Goal: Navigation & Orientation: Find specific page/section

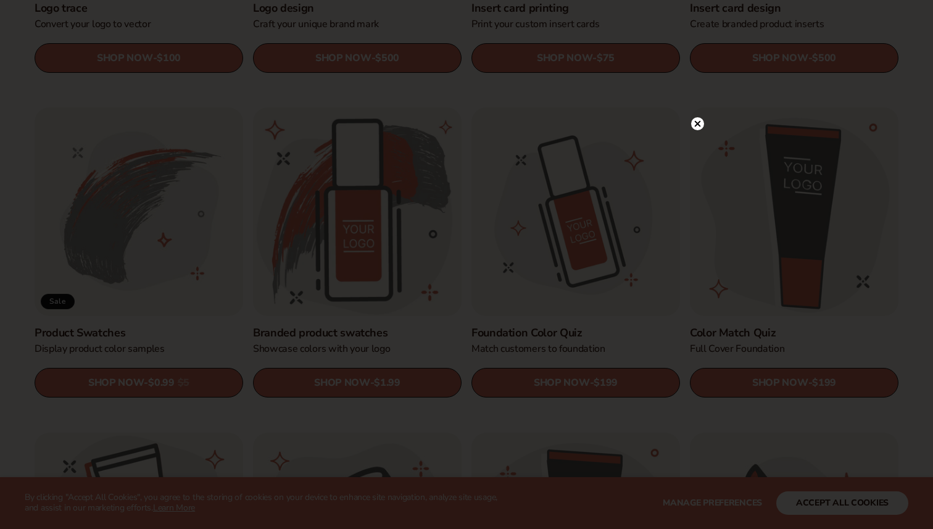
scroll to position [653, 0]
click at [693, 123] on icon at bounding box center [692, 124] width 6 height 6
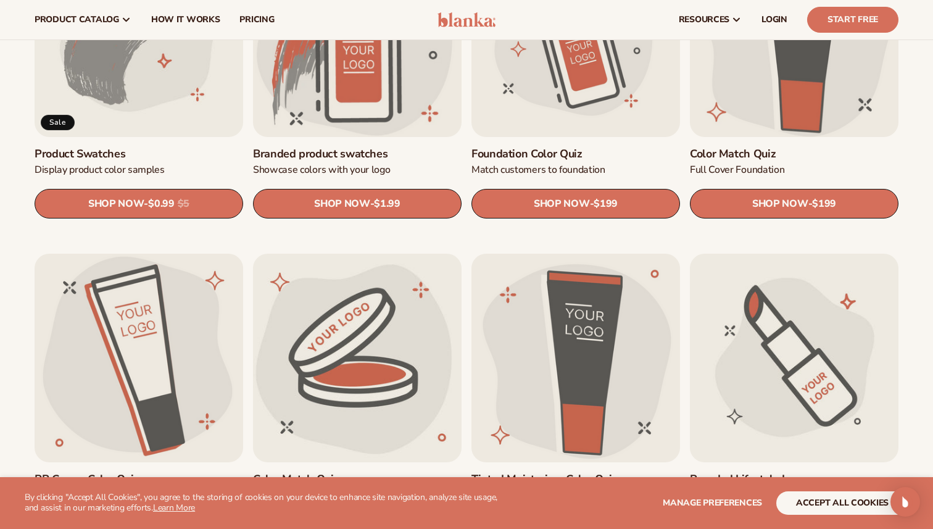
scroll to position [655, 0]
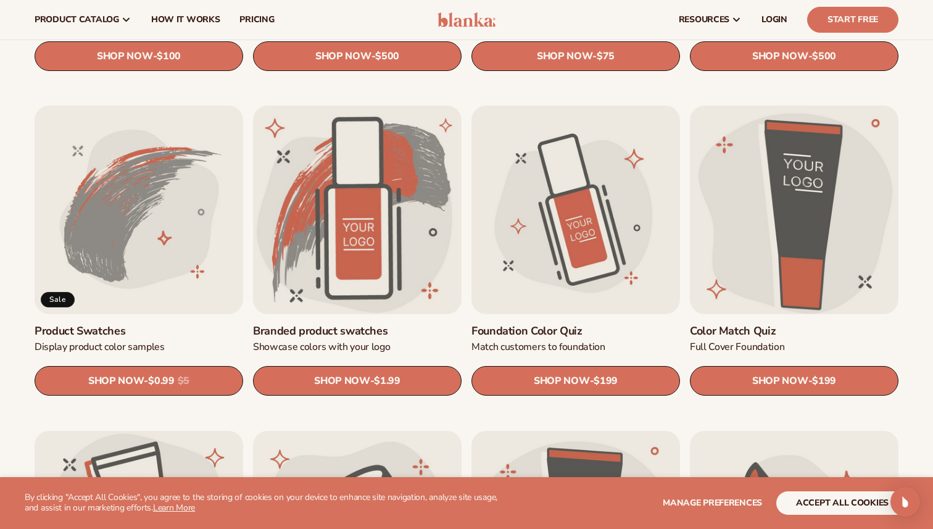
click at [778, 324] on link "Color Match Quiz" at bounding box center [794, 331] width 209 height 14
